Goal: Navigation & Orientation: Find specific page/section

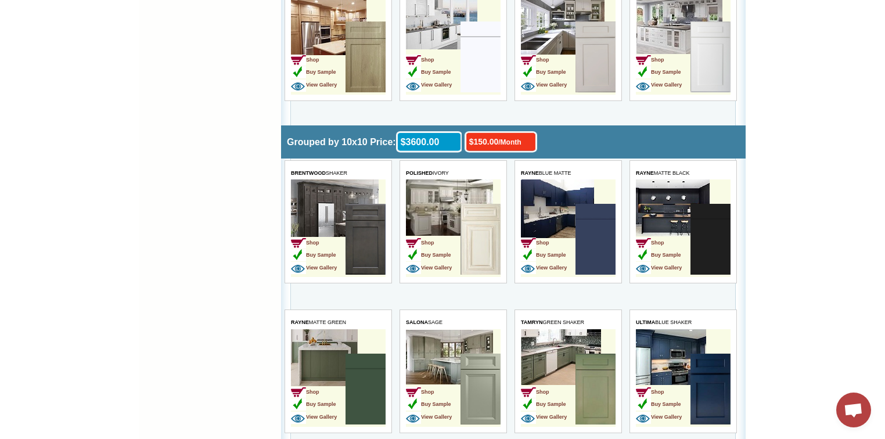
scroll to position [2323, 0]
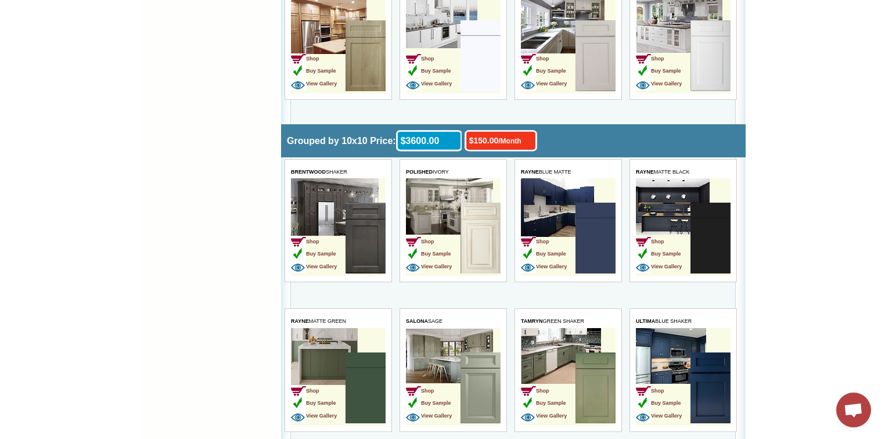
click at [466, 232] on img at bounding box center [480, 238] width 40 height 71
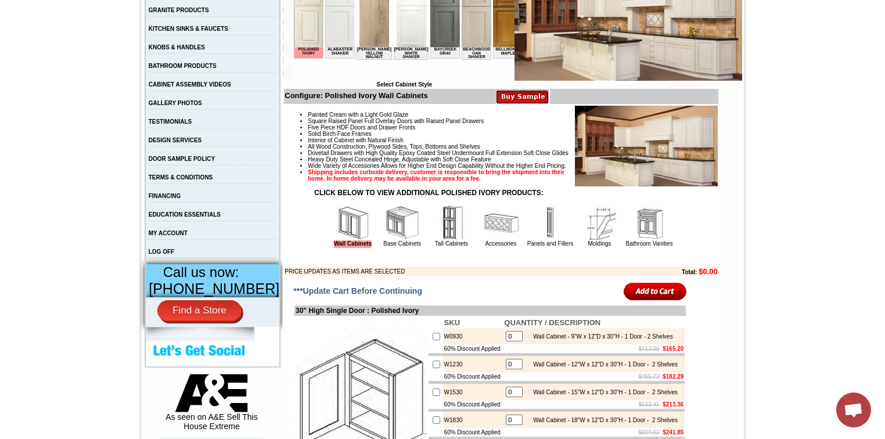
scroll to position [279, 0]
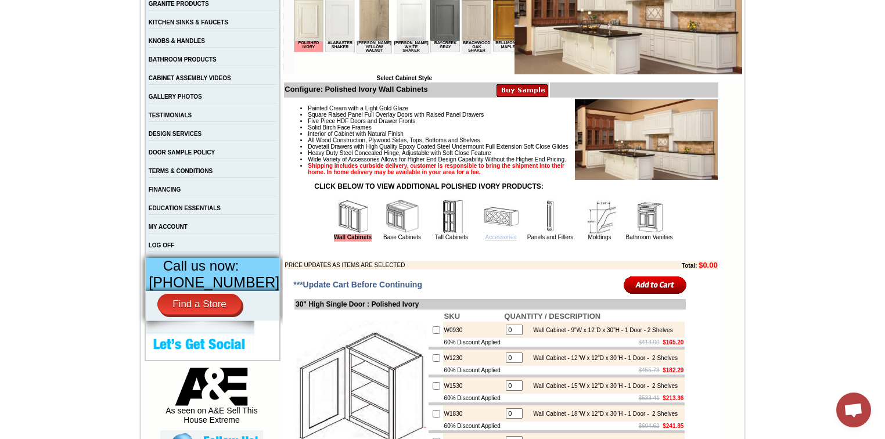
click at [486, 240] on link "Accessories" at bounding box center [501, 237] width 31 height 6
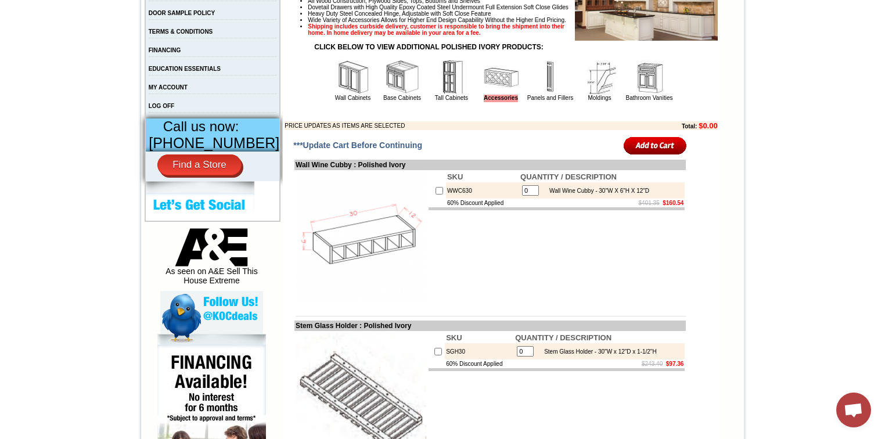
scroll to position [372, 0]
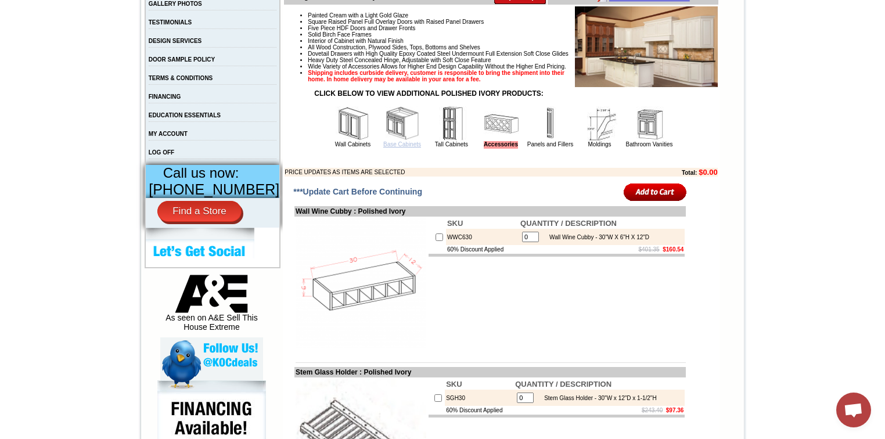
click at [393, 148] on link "Base Cabinets" at bounding box center [402, 144] width 38 height 6
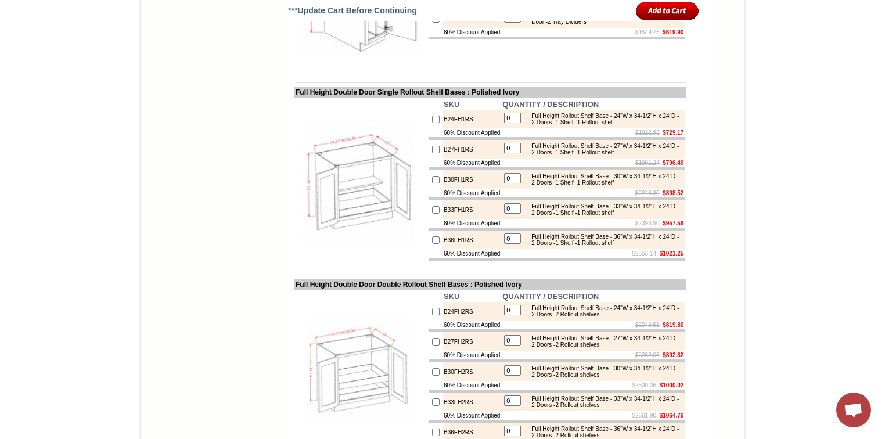
scroll to position [3020, 0]
